Goal: Transaction & Acquisition: Purchase product/service

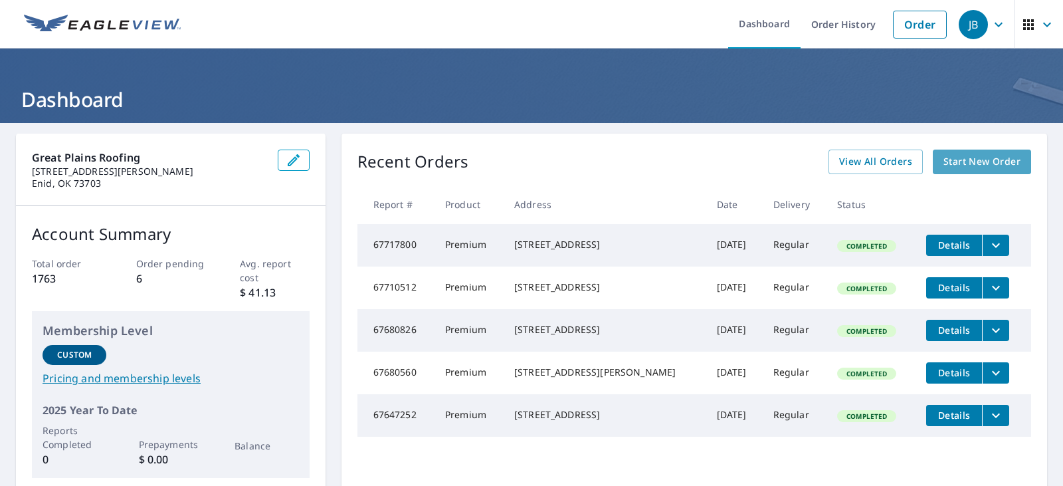
click at [970, 165] on span "Start New Order" at bounding box center [982, 162] width 77 height 17
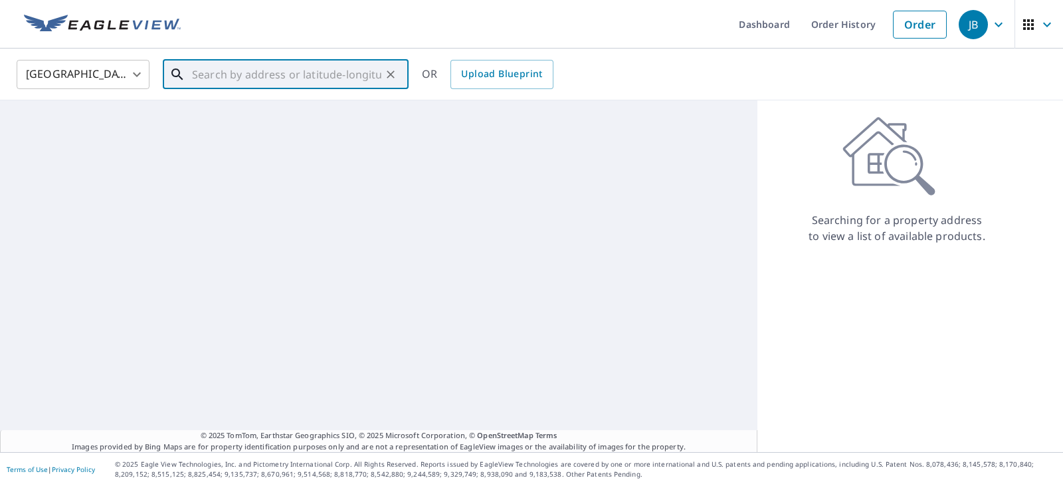
click at [302, 80] on input "text" at bounding box center [286, 74] width 189 height 37
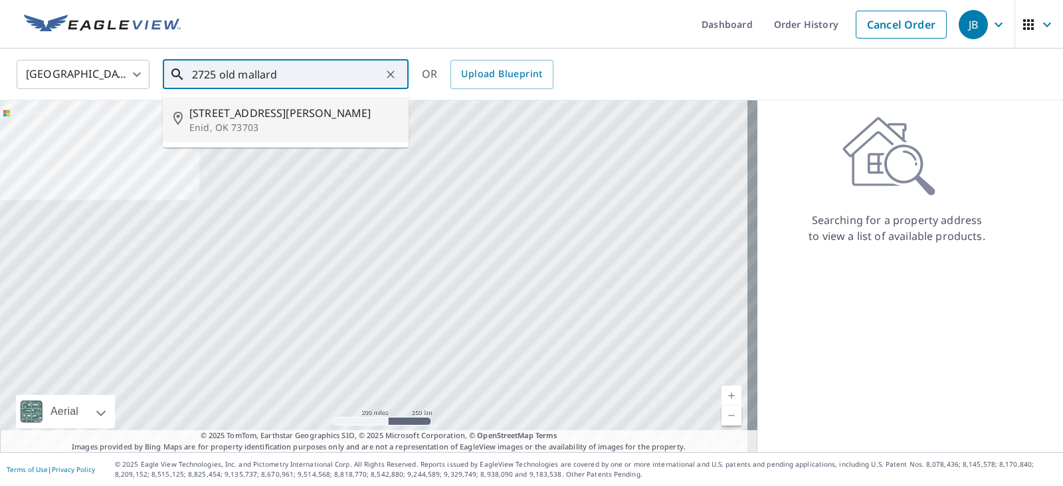
click at [268, 122] on p "Enid, OK 73703" at bounding box center [293, 127] width 209 height 13
type input "[STREET_ADDRESS][PERSON_NAME]"
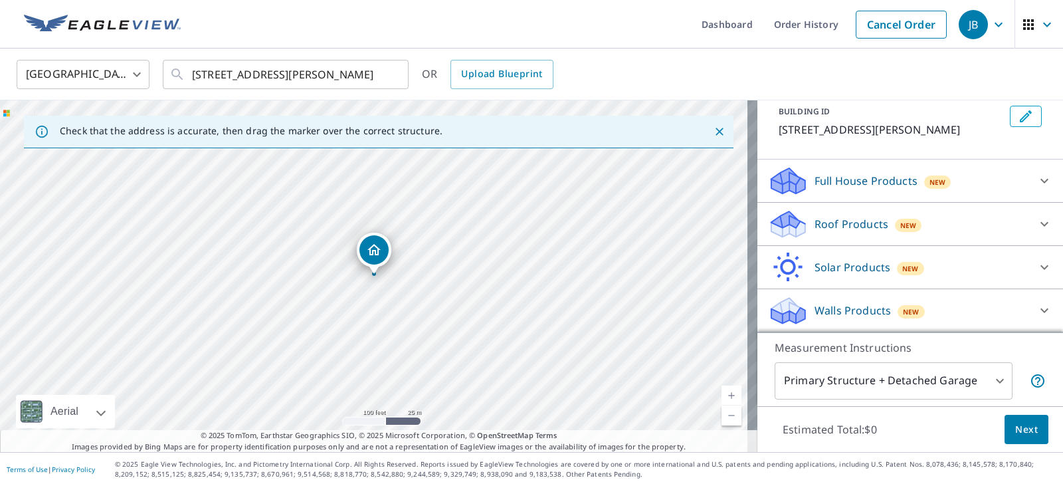
scroll to position [78, 0]
click at [1029, 223] on div at bounding box center [1045, 224] width 32 height 32
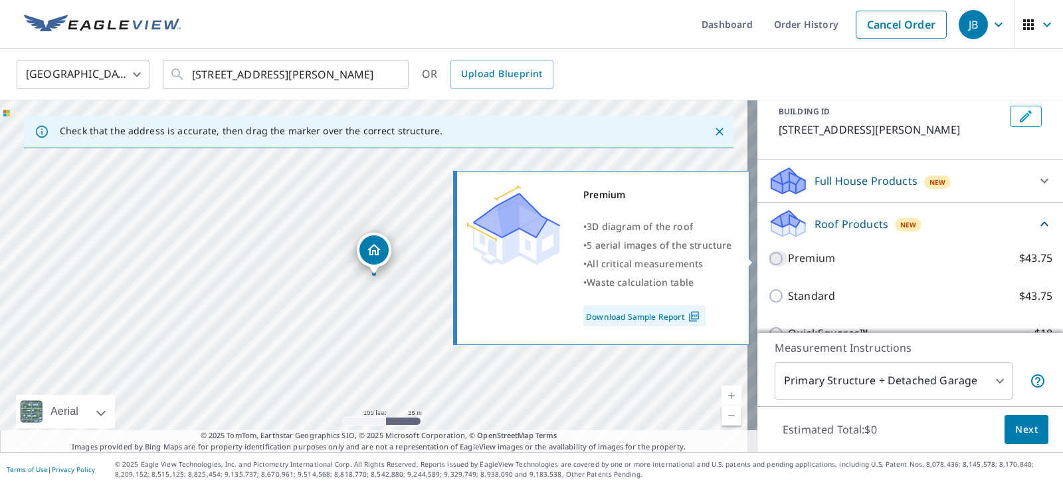
click at [775, 259] on input "Premium $43.75" at bounding box center [778, 259] width 20 height 16
checkbox input "true"
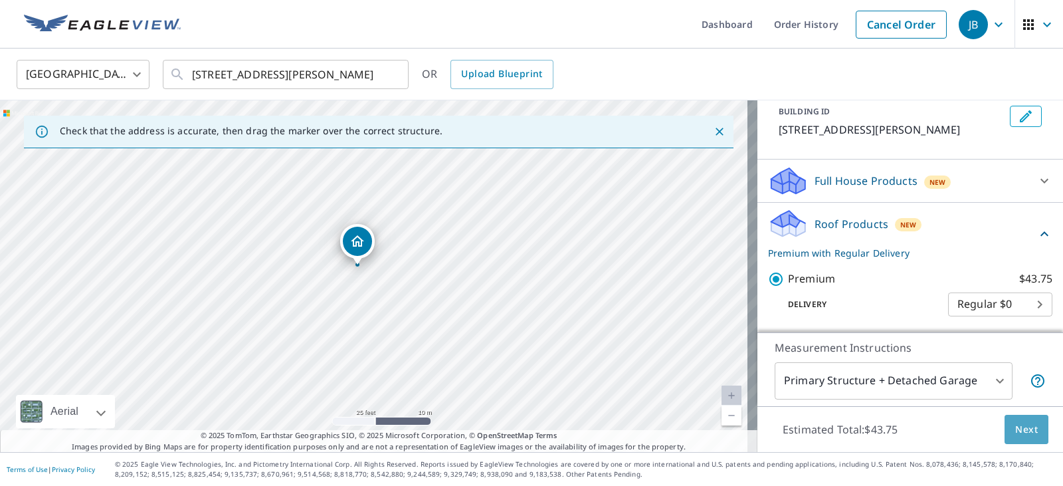
click at [1017, 434] on span "Next" at bounding box center [1026, 429] width 23 height 17
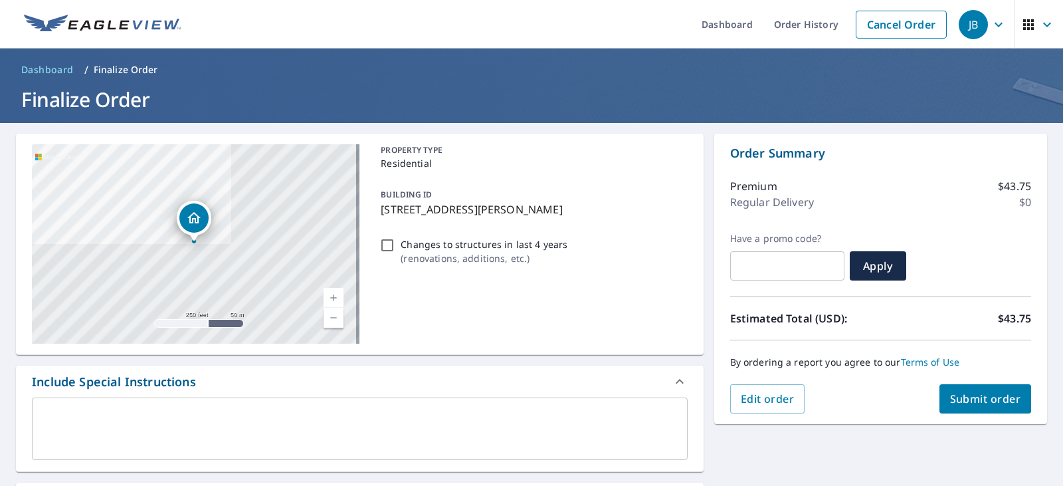
click at [979, 401] on span "Submit order" at bounding box center [985, 398] width 71 height 15
